Goal: Information Seeking & Learning: Find contact information

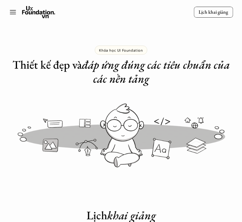
click at [12, 14] on icon at bounding box center [12, 12] width 7 height 7
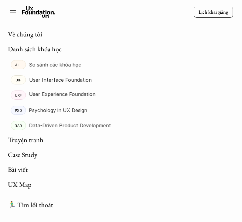
click at [28, 11] on icon at bounding box center [38, 12] width 33 height 12
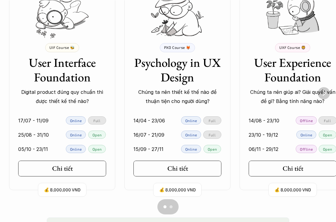
scroll to position [446, 0]
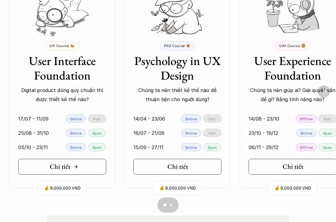
click at [80, 169] on link "Chi tiết" at bounding box center [62, 167] width 88 height 16
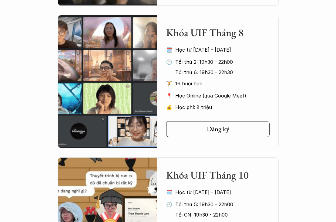
scroll to position [413, 0]
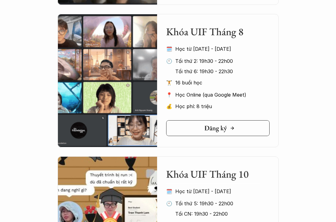
click at [227, 132] on link "Đăng ký" at bounding box center [218, 128] width 104 height 16
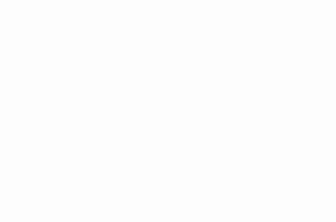
scroll to position [739, 0]
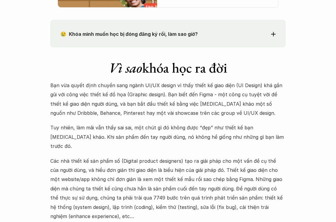
scroll to position [698, 0]
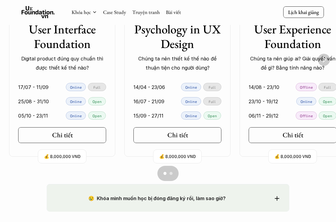
scroll to position [472, 0]
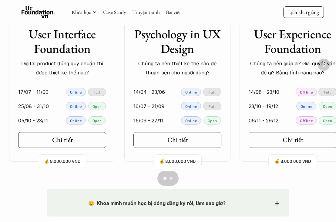
click at [242, 65] on img "Next" at bounding box center [324, 65] width 12 height 12
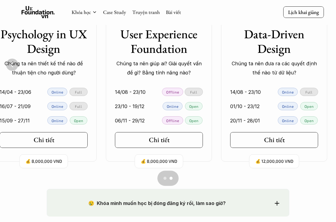
scroll to position [0, 134]
click at [12, 64] on img "Previous" at bounding box center [12, 65] width 12 height 12
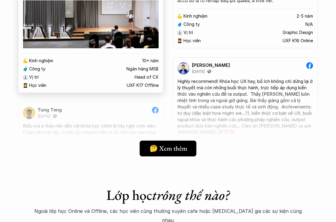
scroll to position [1086, 0]
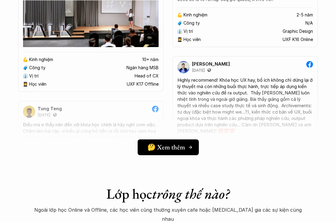
click at [177, 145] on h5 "🤔 Xem thêm" at bounding box center [167, 147] width 38 height 8
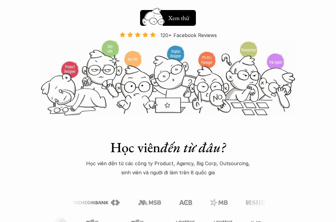
scroll to position [0, 0]
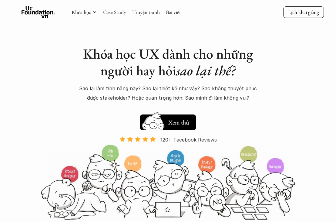
click at [117, 12] on link "Case Study" at bounding box center [114, 12] width 23 height 7
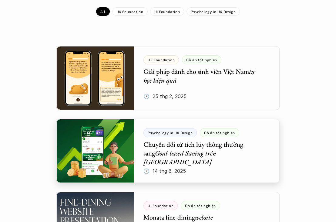
scroll to position [98, 0]
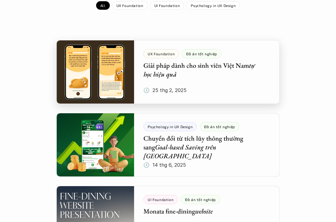
click at [115, 82] on div at bounding box center [168, 72] width 224 height 64
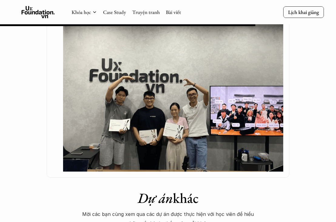
scroll to position [606, 0]
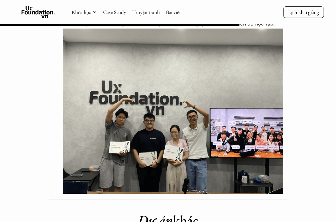
click at [207, 101] on img at bounding box center [173, 112] width 220 height 166
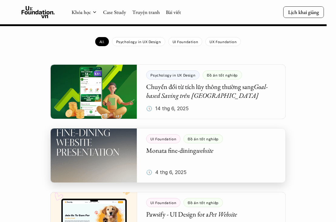
scroll to position [828, 0]
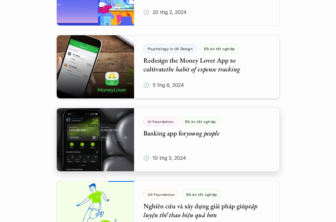
scroll to position [839, 0]
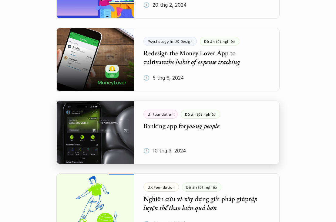
click at [100, 135] on div at bounding box center [168, 133] width 224 height 64
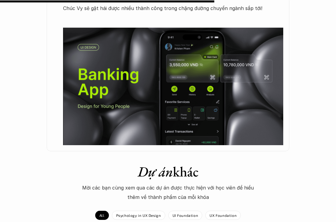
scroll to position [362, 0]
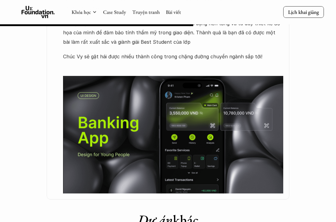
click at [125, 155] on img at bounding box center [173, 135] width 220 height 118
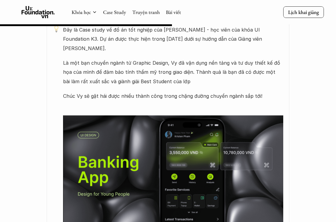
scroll to position [322, 0]
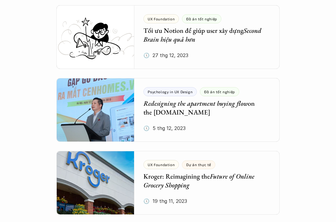
scroll to position [1232, 0]
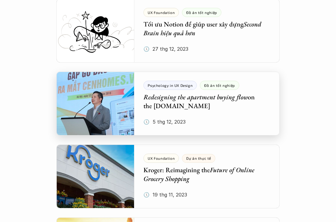
click at [75, 112] on div at bounding box center [168, 104] width 224 height 64
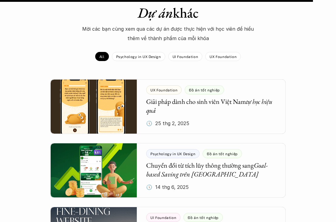
scroll to position [780, 0]
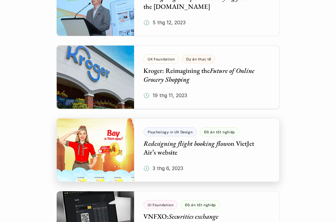
scroll to position [1333, 0]
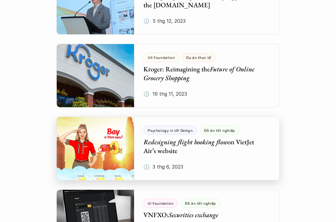
click at [226, 174] on div at bounding box center [168, 149] width 224 height 64
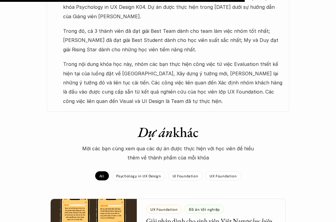
scroll to position [498, 0]
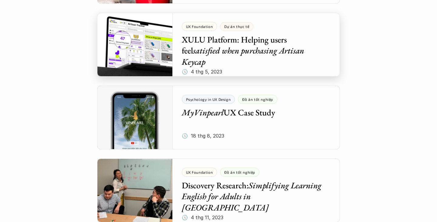
scroll to position [2461, 0]
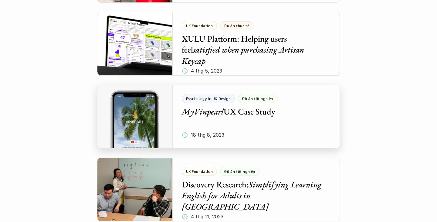
click at [242, 136] on div at bounding box center [218, 117] width 243 height 64
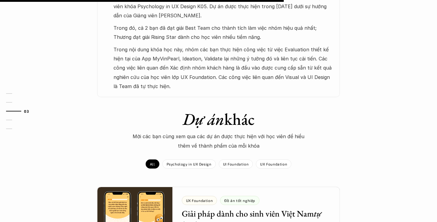
scroll to position [361, 0]
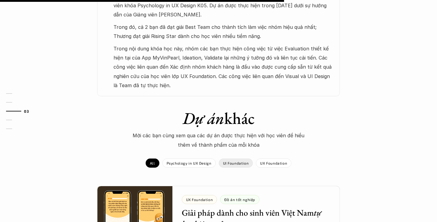
click at [231, 159] on div "UI Foundation" at bounding box center [236, 163] width 34 height 9
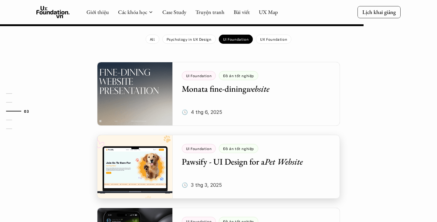
scroll to position [462, 0]
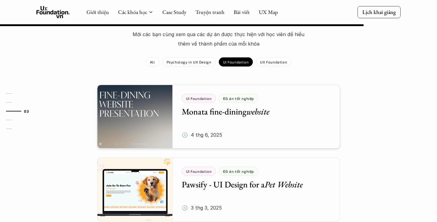
click at [242, 57] on div "UX Foundation" at bounding box center [274, 61] width 36 height 9
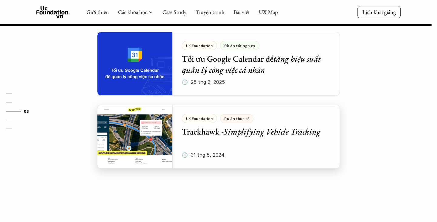
scroll to position [548, 0]
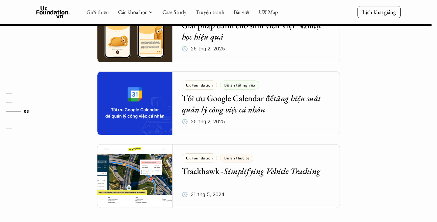
click at [87, 10] on link "Giới thiệu" at bounding box center [98, 12] width 22 height 7
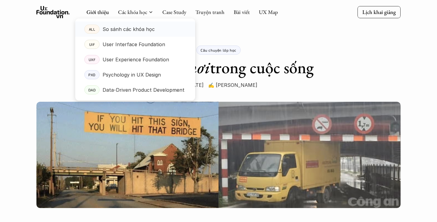
click at [145, 26] on p "So sánh các khóa học" at bounding box center [129, 29] width 52 height 9
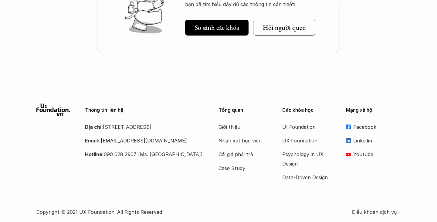
scroll to position [893, 0]
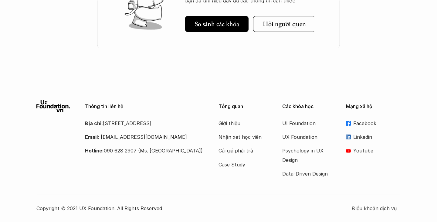
drag, startPoint x: 105, startPoint y: 123, endPoint x: 135, endPoint y: 130, distance: 30.1
click at [135, 128] on p "Địa chỉ: [STREET_ADDRESS]" at bounding box center [144, 123] width 118 height 9
copy p "[STREET_ADDRESS]"
